Goal: Task Accomplishment & Management: Manage account settings

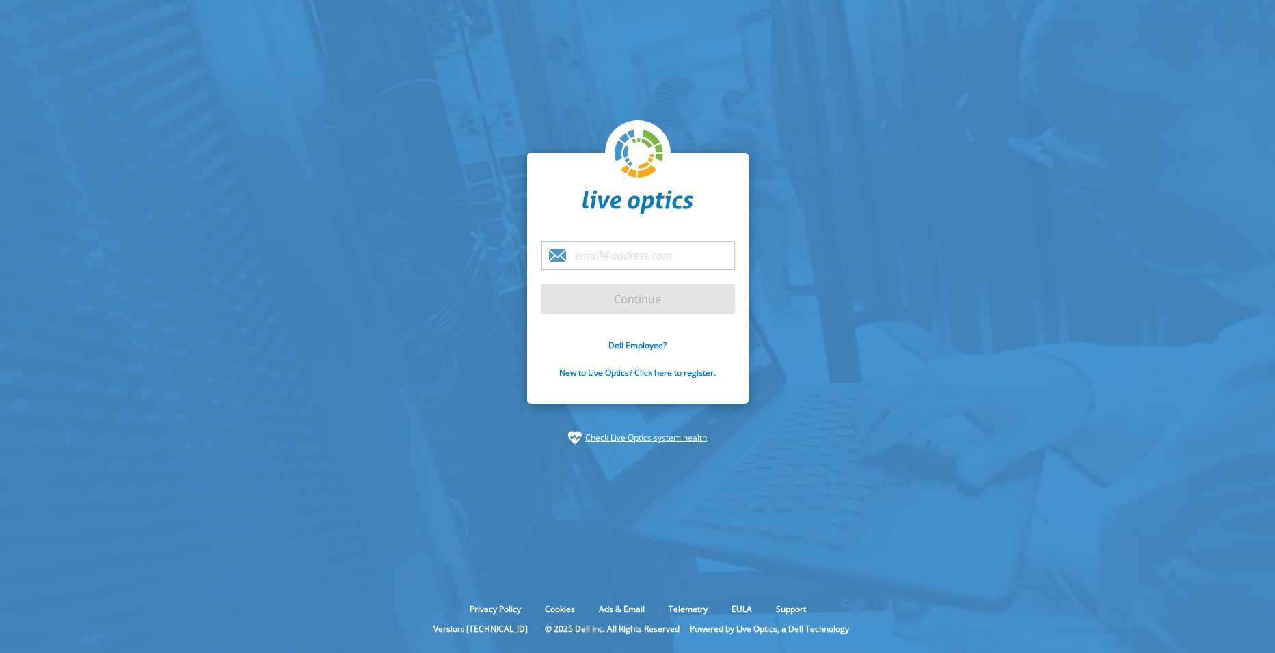
click at [615, 260] on input "email" at bounding box center [638, 255] width 194 height 29
type input "[PERSON_NAME][EMAIL_ADDRESS][DOMAIN_NAME]"
click at [584, 303] on input "Continue" at bounding box center [638, 299] width 194 height 30
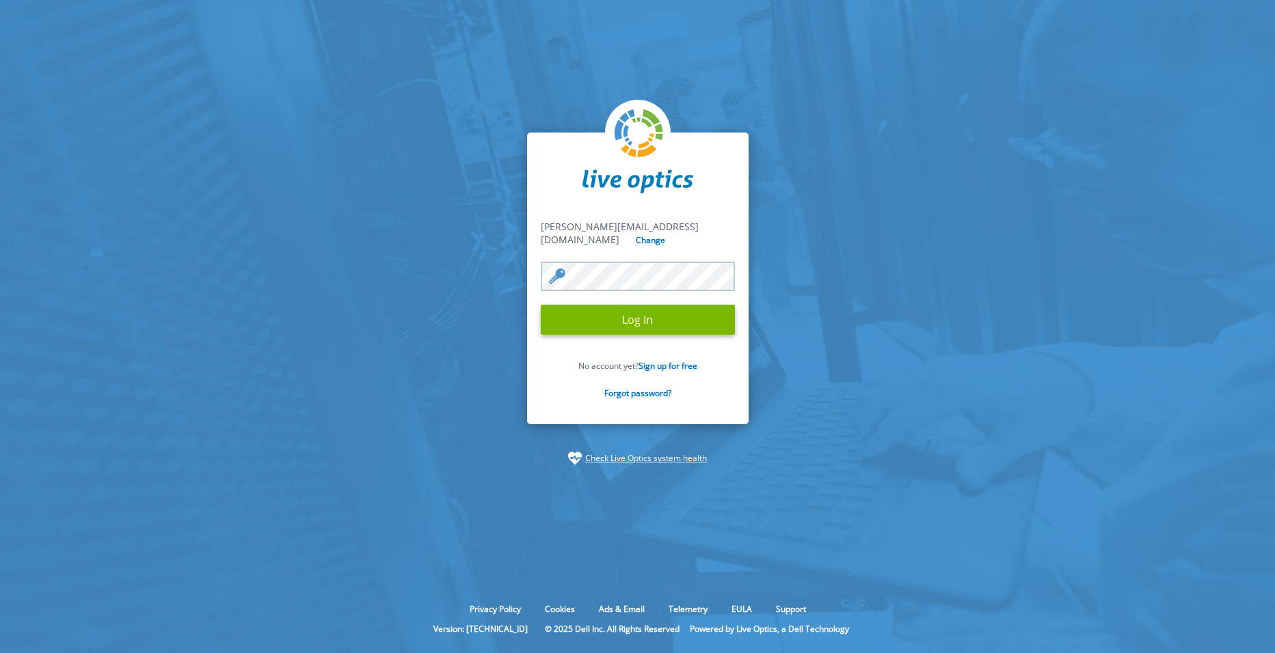
click at [541, 305] on input "Log In" at bounding box center [638, 320] width 194 height 30
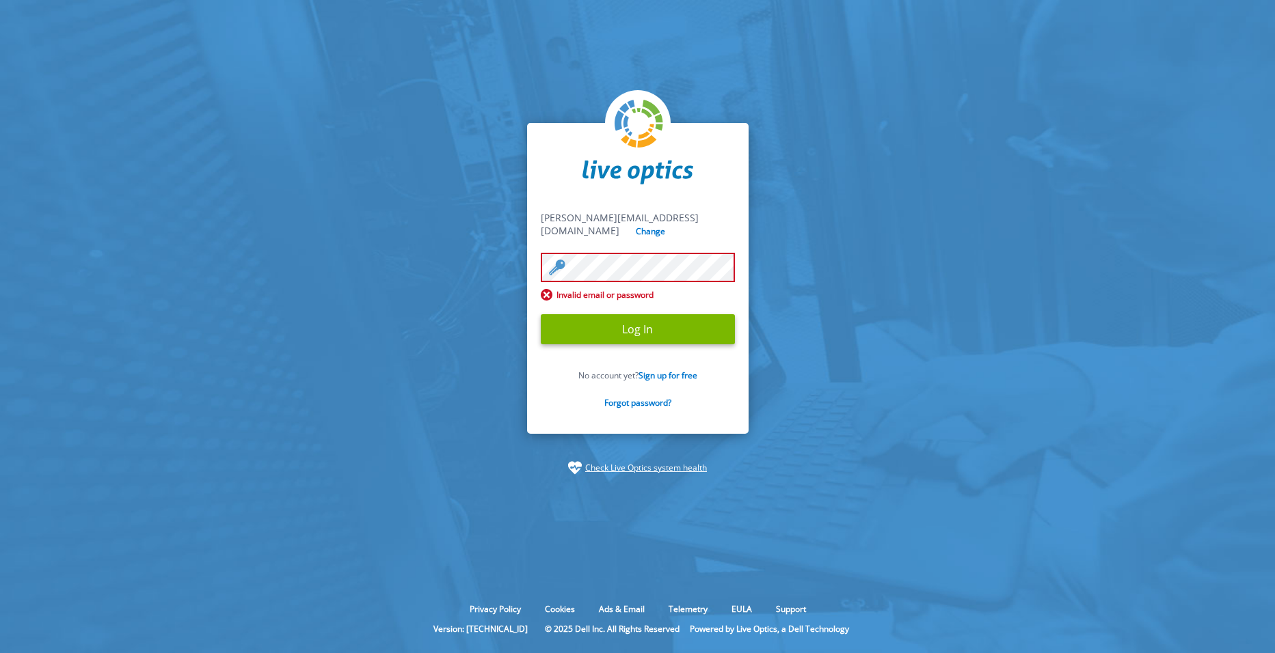
click at [541, 314] on input "Log In" at bounding box center [638, 329] width 194 height 30
click at [298, 219] on section "alex_zagajewski@shi.com alex_zagajewski@shi.com Change Invalid email or passwor…" at bounding box center [637, 299] width 1275 height 598
click at [541, 314] on input "Log In" at bounding box center [638, 329] width 194 height 30
click at [516, 271] on section "alex_zagajewski@shi.com alex_zagajewski@shi.com Change Invalid email or passwor…" at bounding box center [637, 299] width 1275 height 598
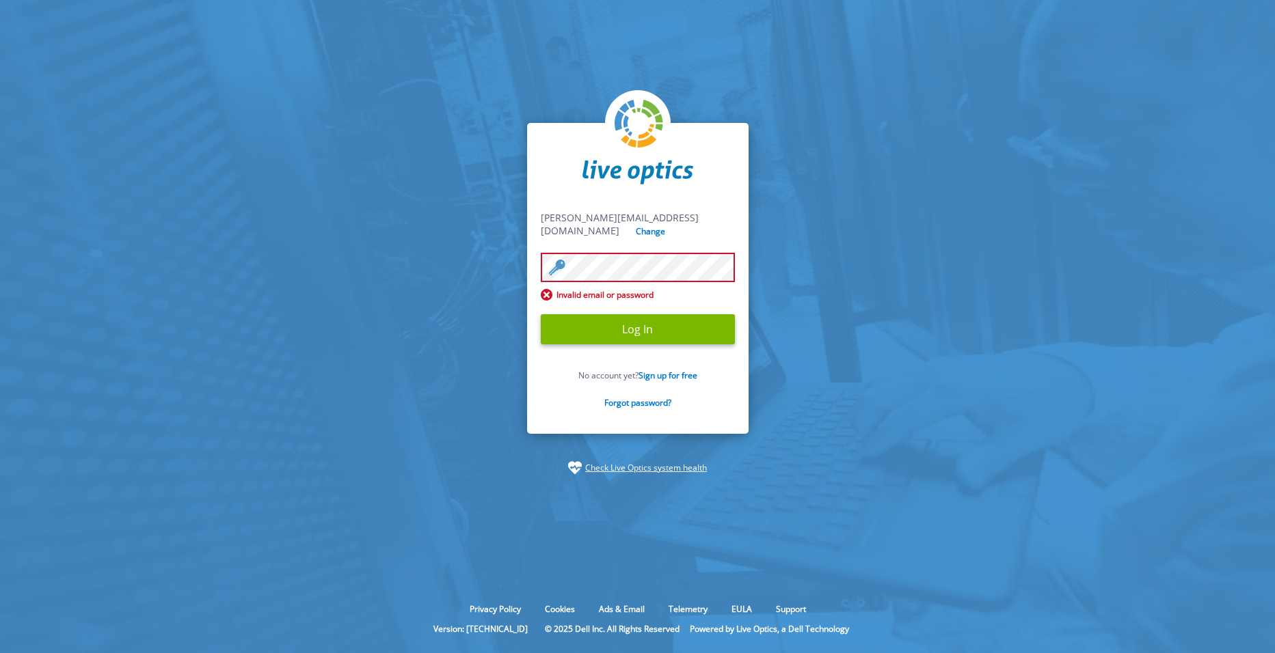
click at [541, 314] on input "Log In" at bounding box center [638, 329] width 194 height 30
click at [698, 323] on input "Log In" at bounding box center [638, 329] width 194 height 30
click at [652, 398] on link "Forgot password?" at bounding box center [637, 403] width 67 height 12
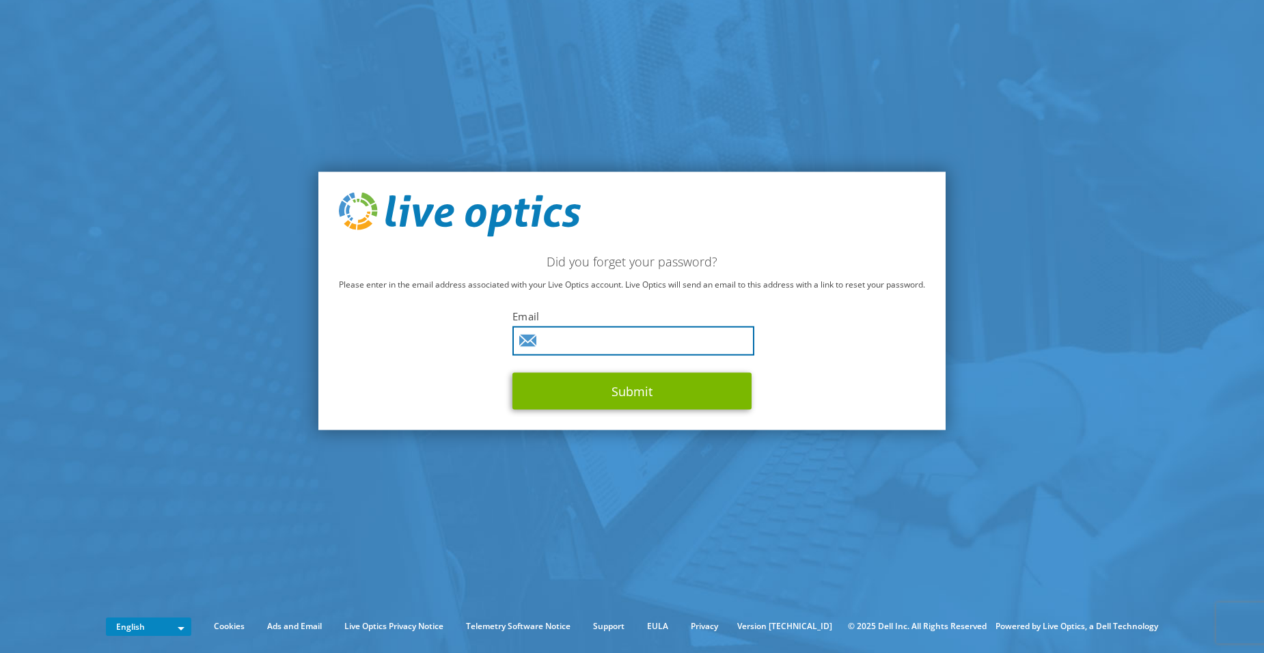
click at [569, 336] on input "text" at bounding box center [634, 341] width 242 height 29
type input "[PERSON_NAME][EMAIL_ADDRESS][DOMAIN_NAME]"
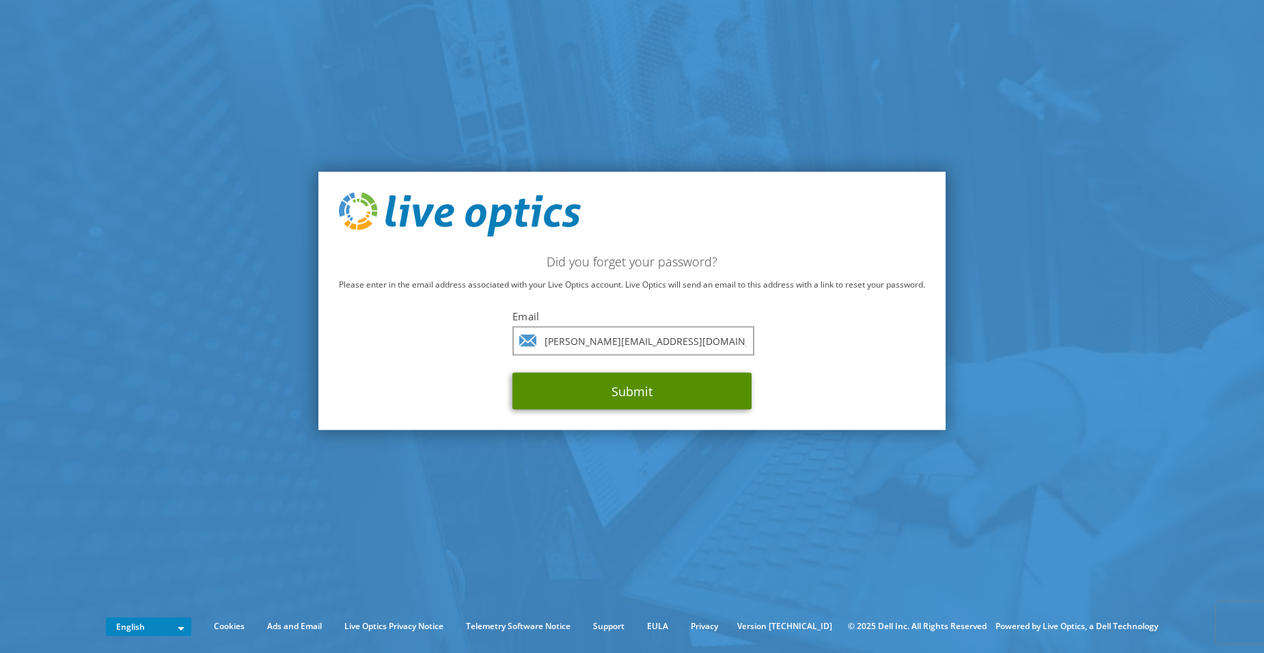
click at [575, 392] on button "Submit" at bounding box center [632, 391] width 239 height 37
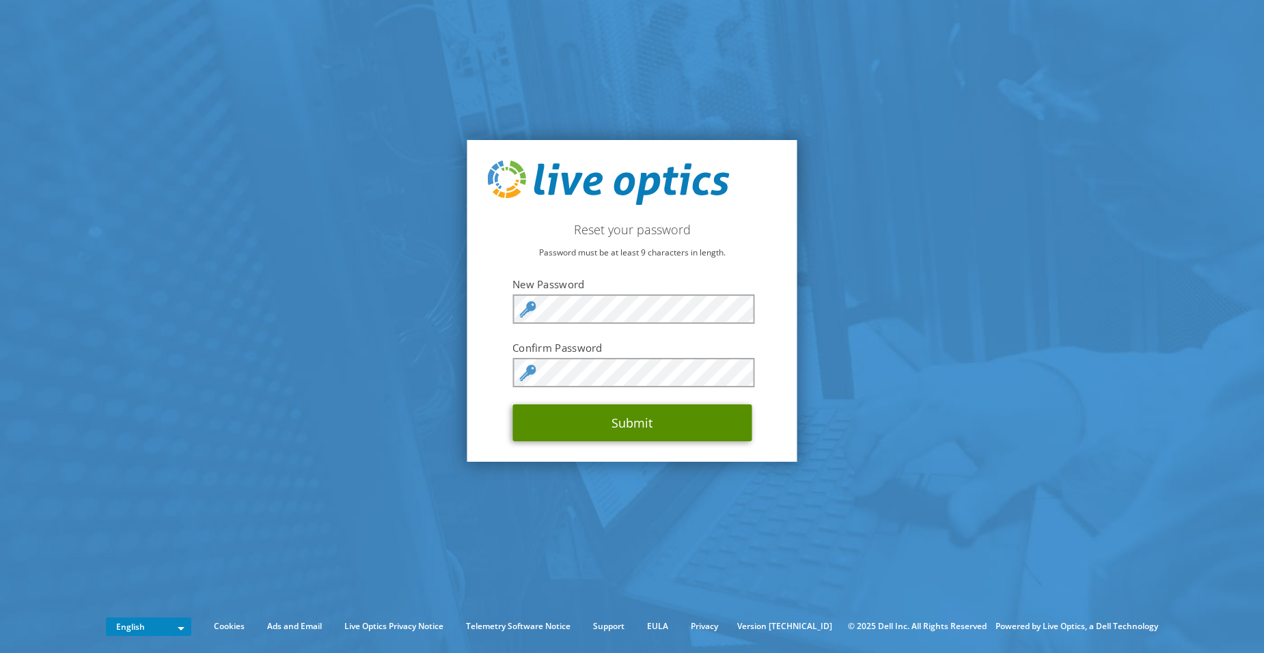
click at [634, 422] on button "Submit" at bounding box center [632, 423] width 239 height 37
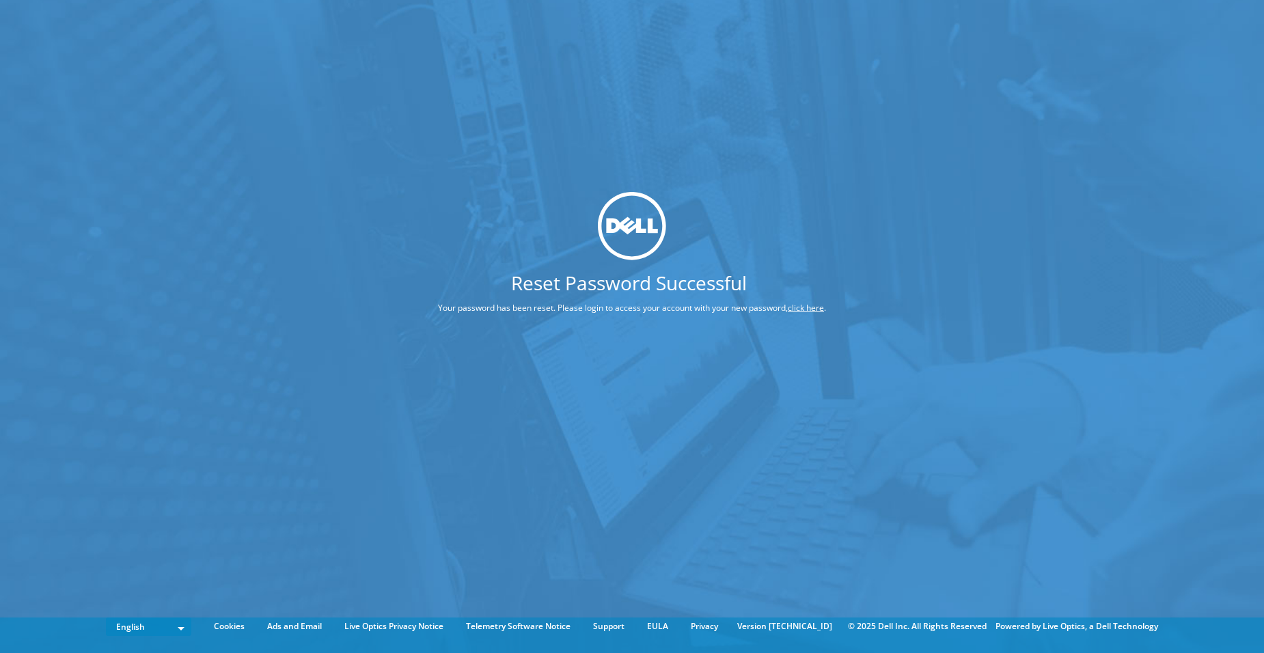
click at [794, 308] on link "click here" at bounding box center [806, 308] width 36 height 12
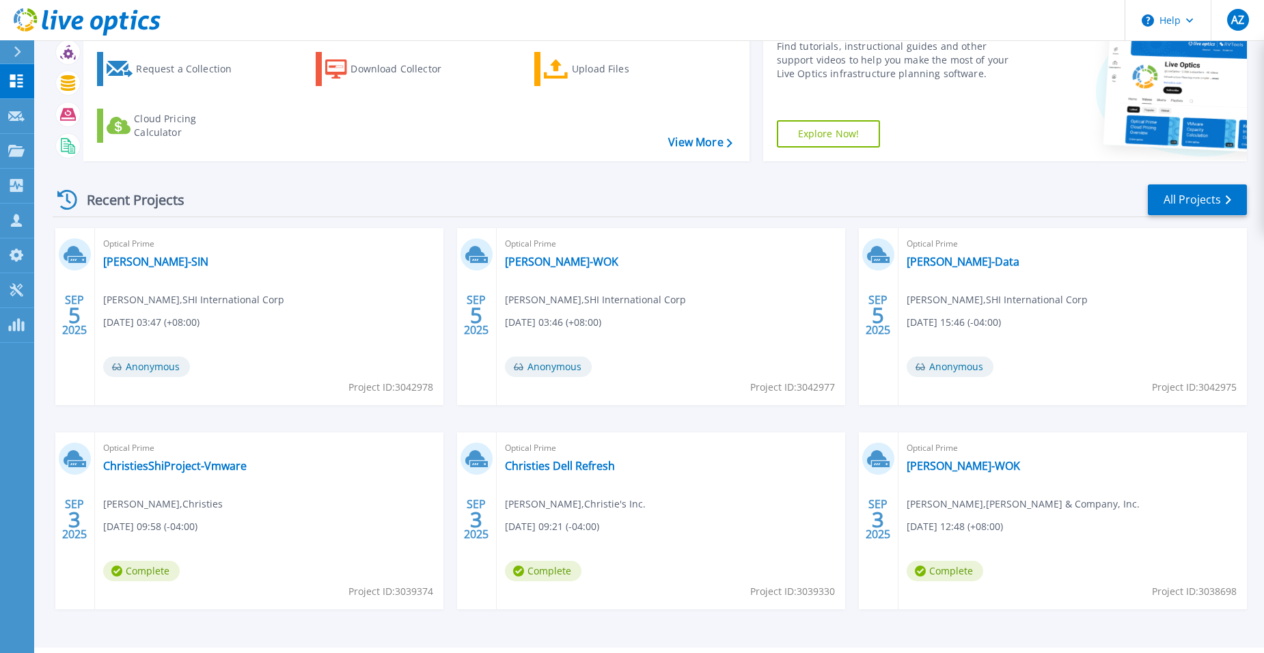
scroll to position [104, 0]
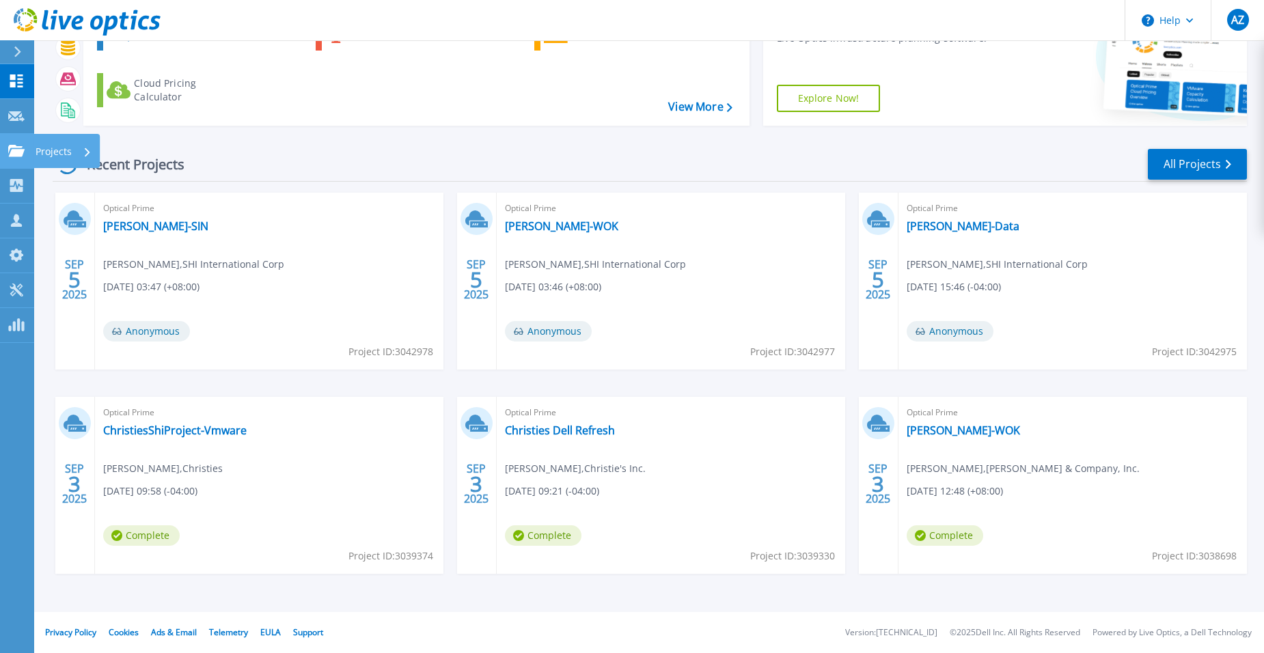
click at [33, 152] on div "Projects" at bounding box center [66, 151] width 66 height 34
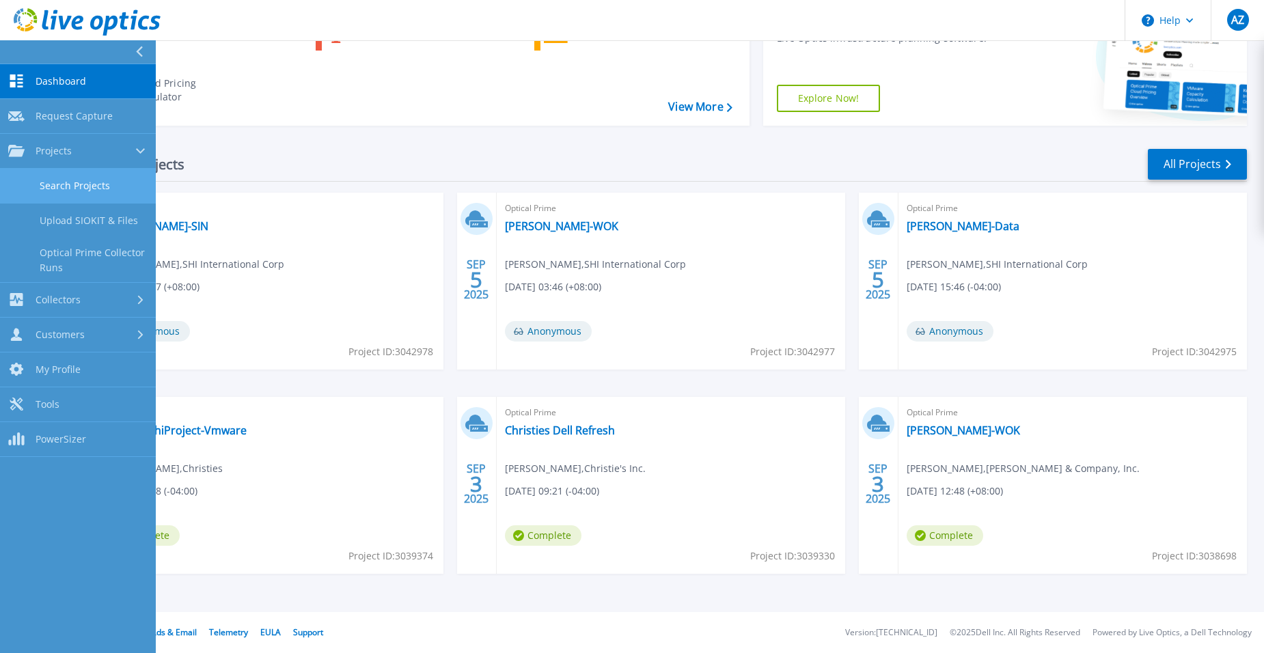
click at [42, 183] on link "Search Projects" at bounding box center [78, 186] width 156 height 35
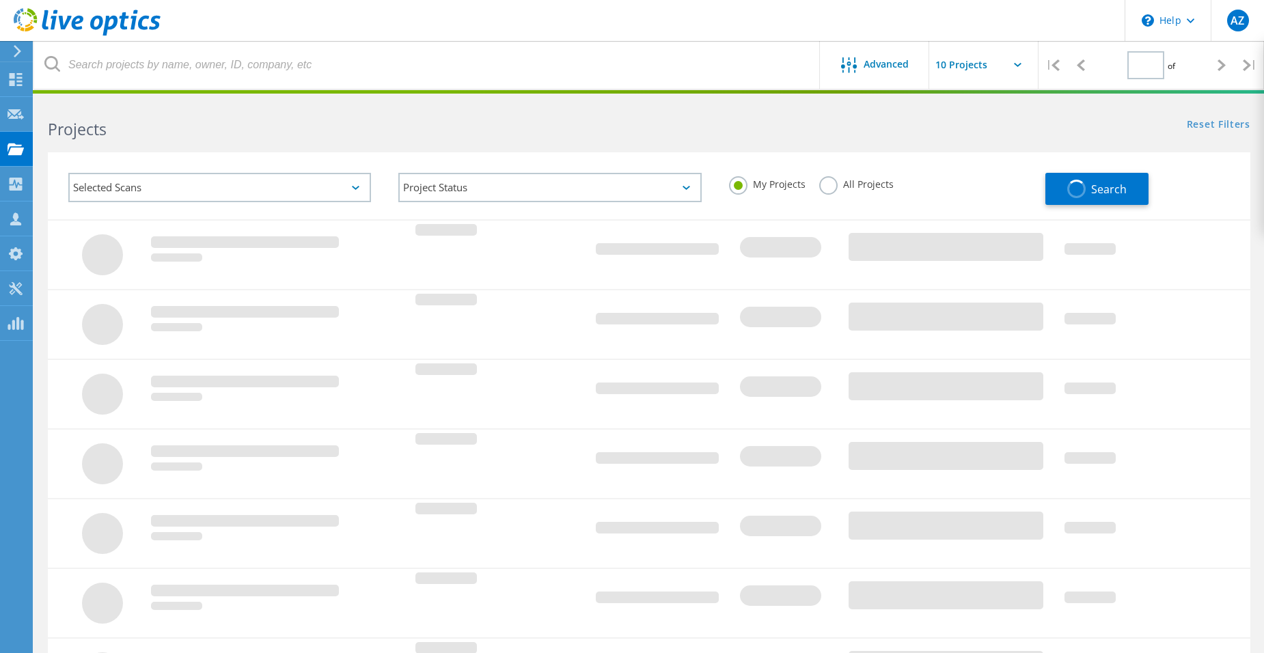
type input "1"
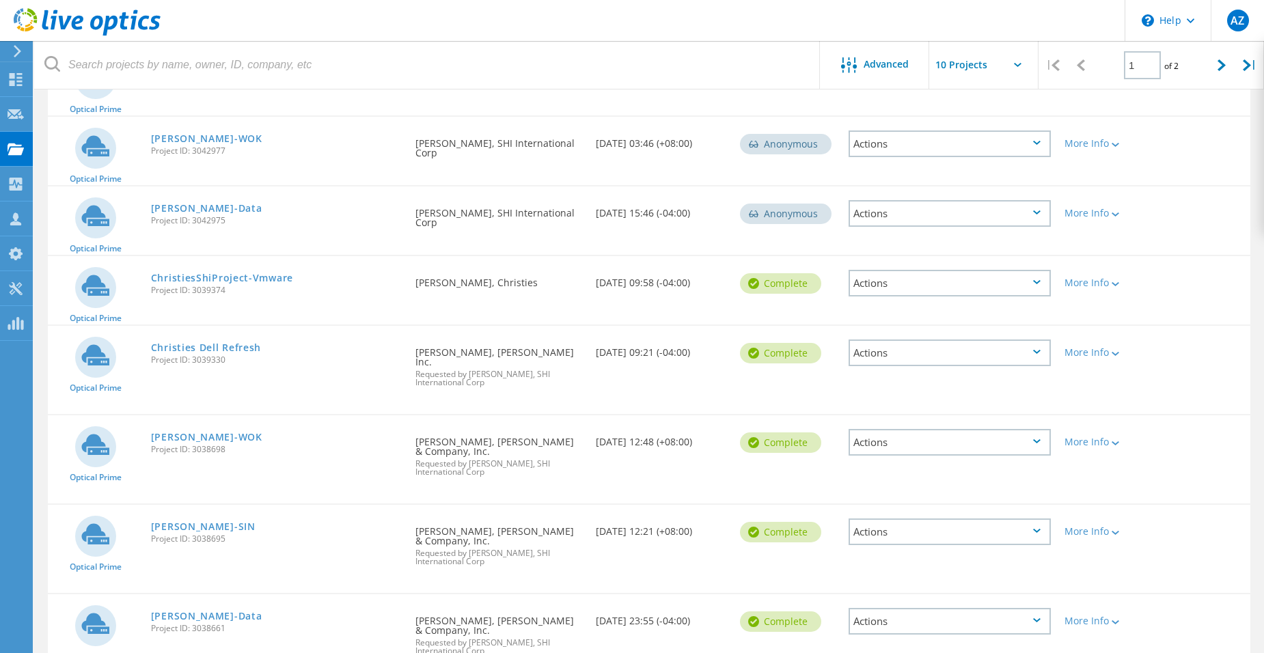
scroll to position [273, 0]
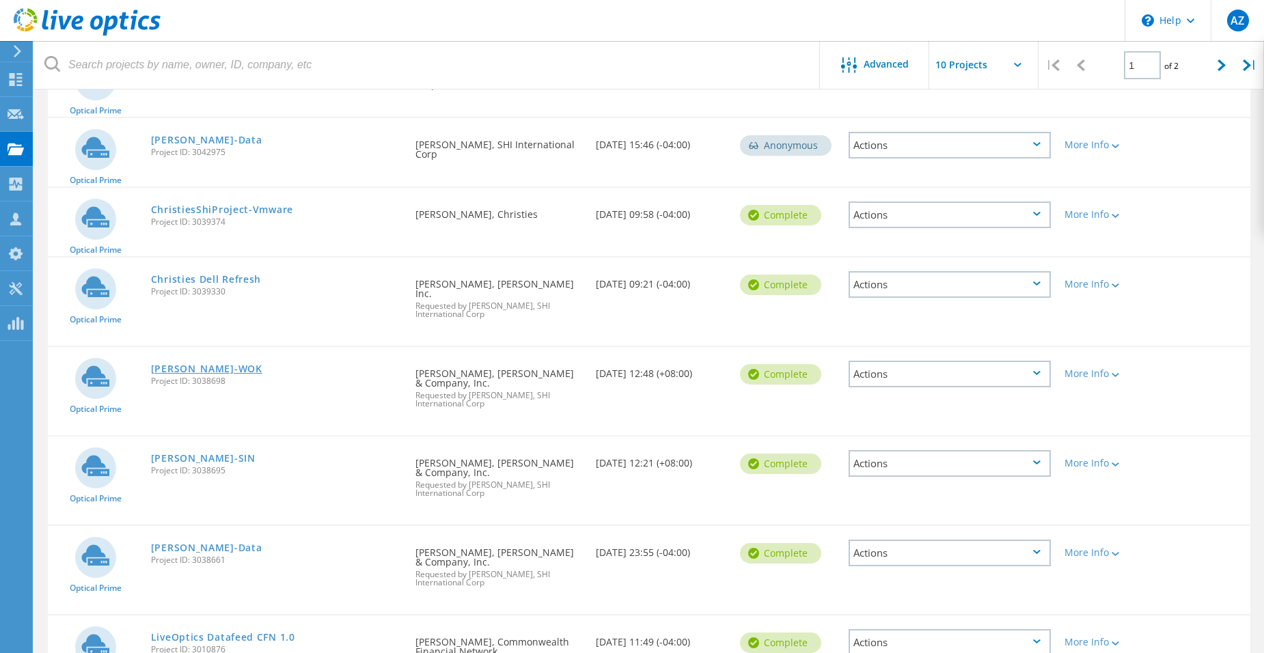
click at [176, 364] on link "[PERSON_NAME]-WOK" at bounding box center [206, 369] width 111 height 10
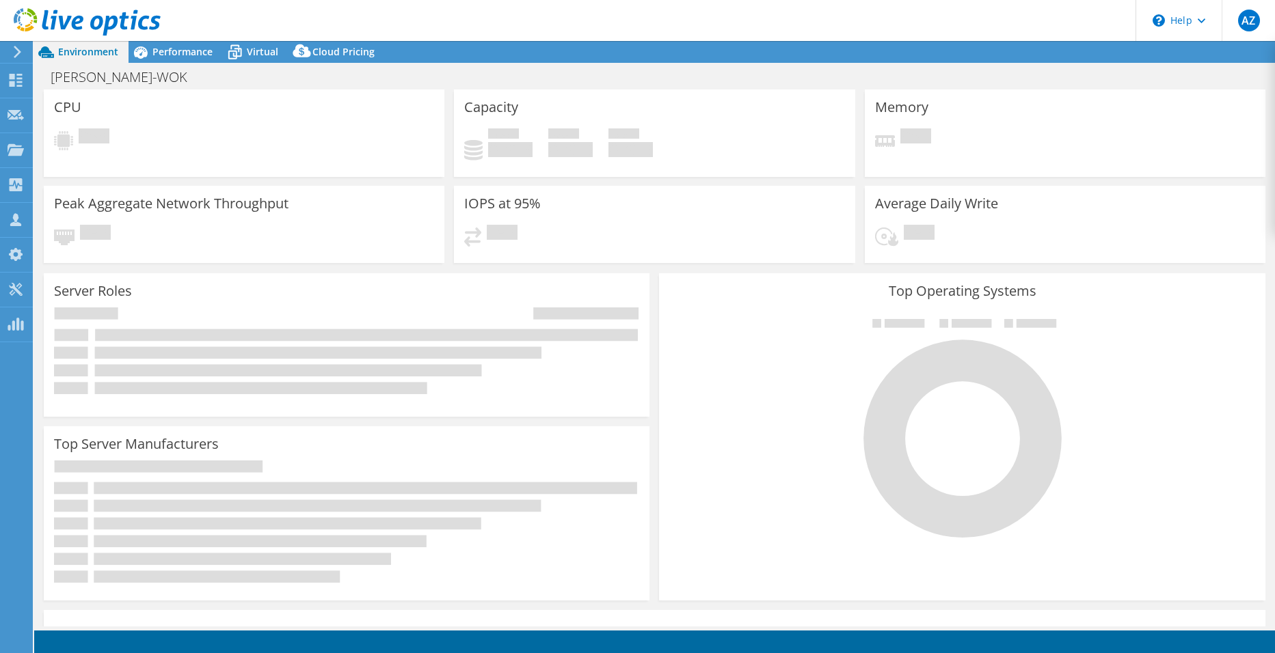
select select "USD"
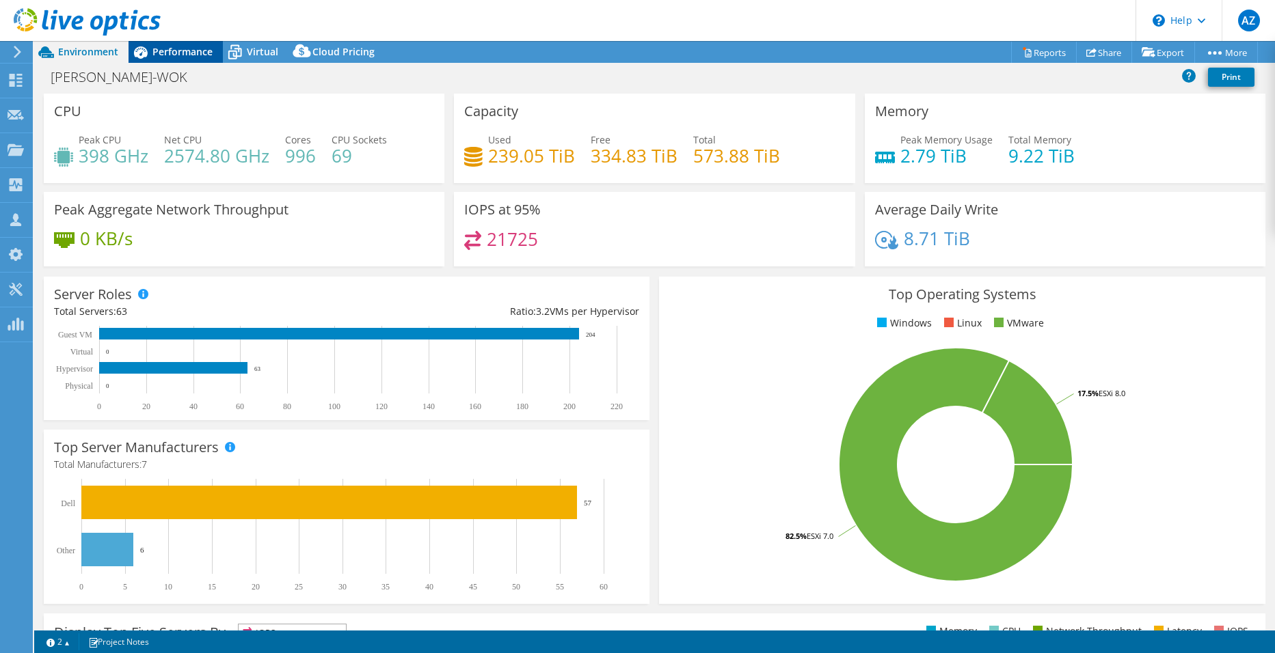
click at [182, 60] on div "Performance" at bounding box center [175, 52] width 94 height 22
